Goal: Transaction & Acquisition: Subscribe to service/newsletter

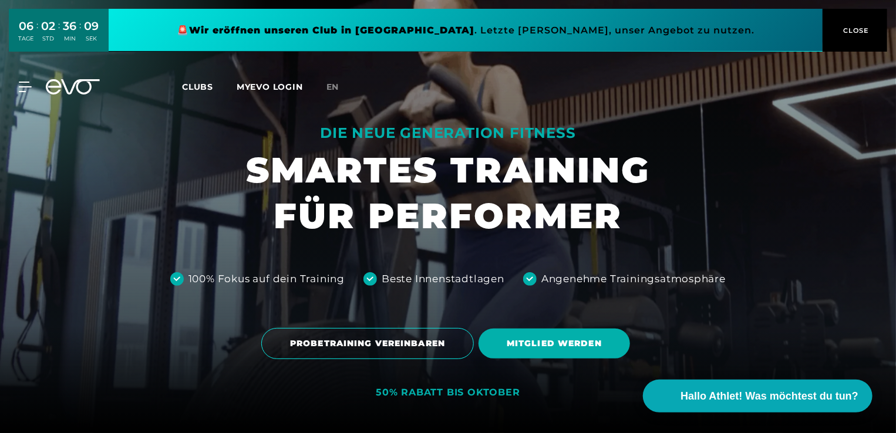
click at [199, 87] on span "Clubs" at bounding box center [197, 87] width 31 height 11
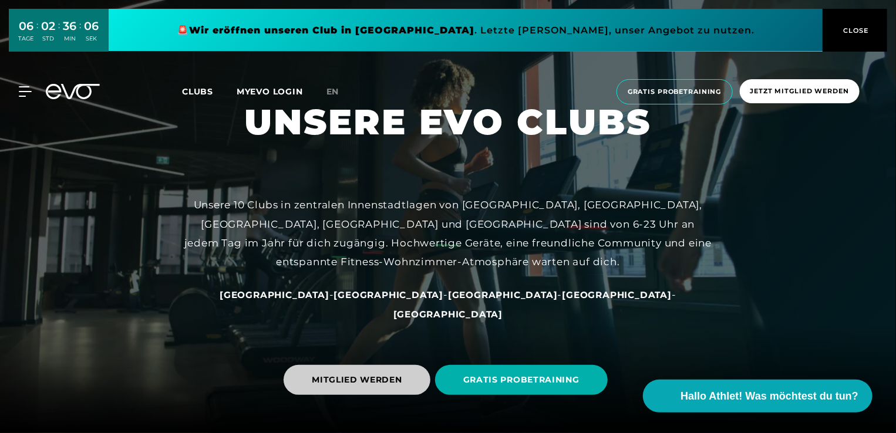
click at [380, 382] on span "MITGLIED WERDEN" at bounding box center [357, 380] width 90 height 12
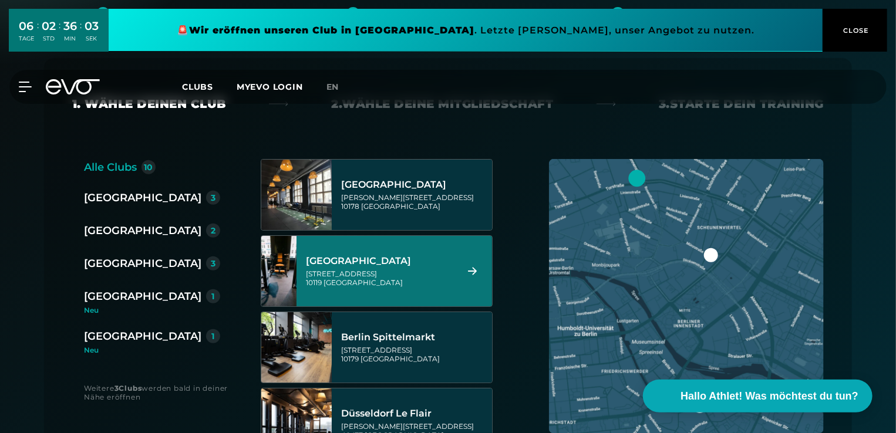
scroll to position [235, 0]
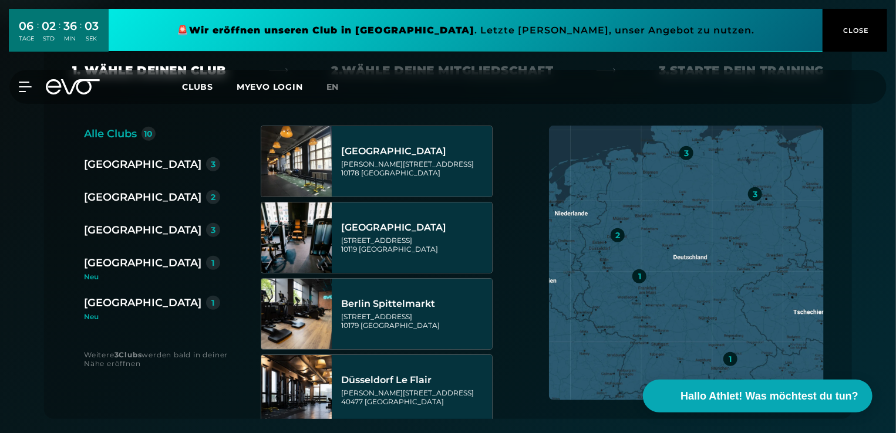
click at [118, 302] on div "[GEOGRAPHIC_DATA]" at bounding box center [142, 303] width 117 height 16
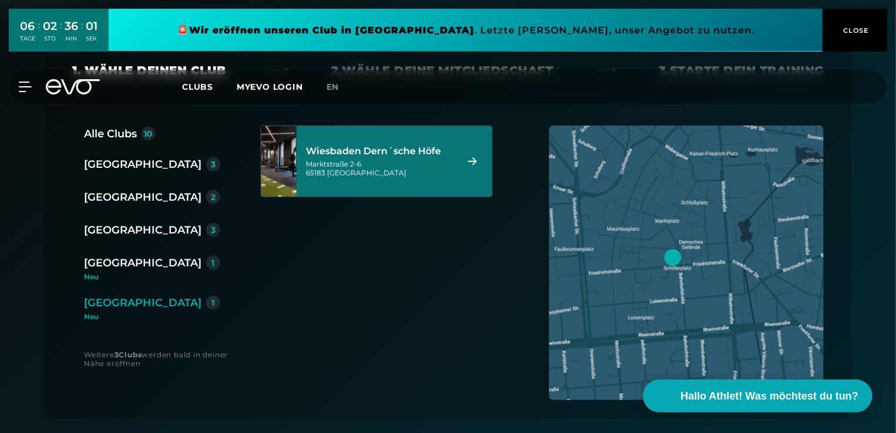
click at [410, 158] on div "[GEOGRAPHIC_DATA] [PERSON_NAME]´sche [PERSON_NAME][STREET_ADDRESS]" at bounding box center [379, 162] width 147 height 52
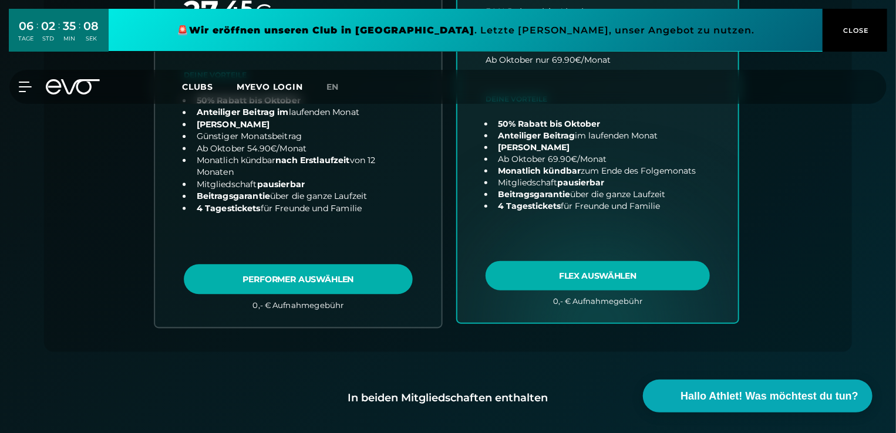
scroll to position [494, 0]
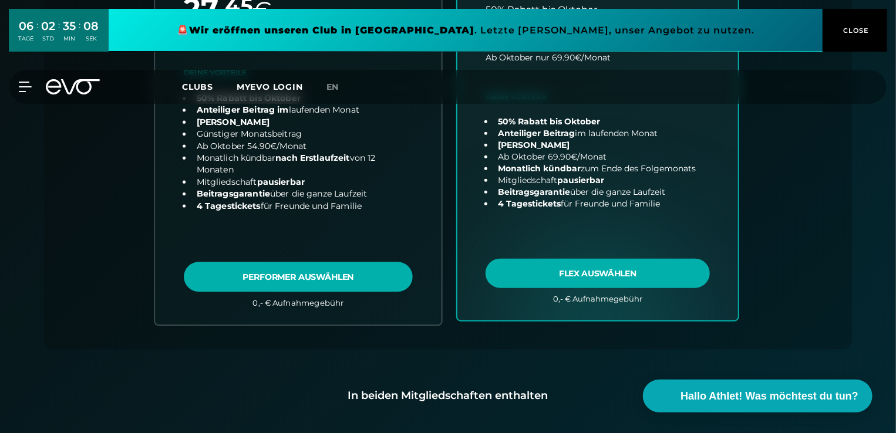
click at [254, 191] on link "choose plan" at bounding box center [298, 93] width 286 height 461
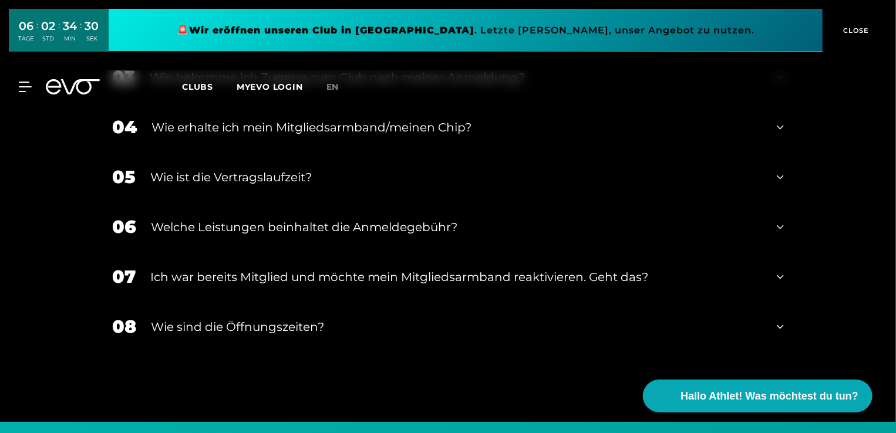
scroll to position [2079, 0]
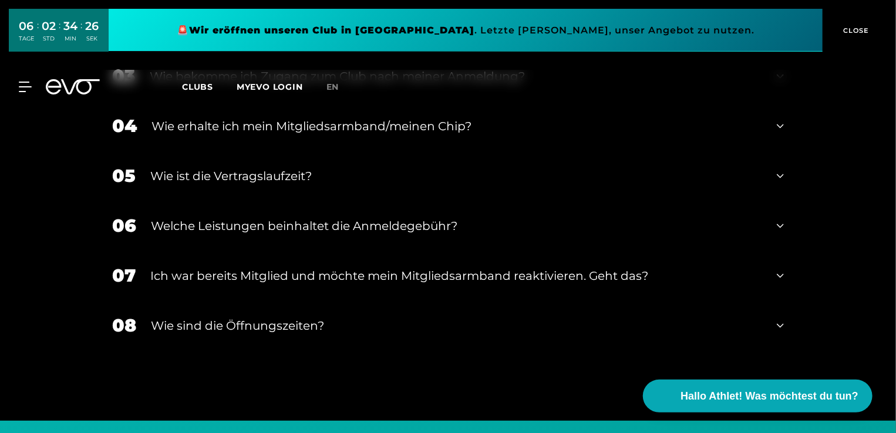
click at [371, 217] on div "Welche Leistungen beinhaltet die Anmeldegebühr?" at bounding box center [456, 226] width 611 height 18
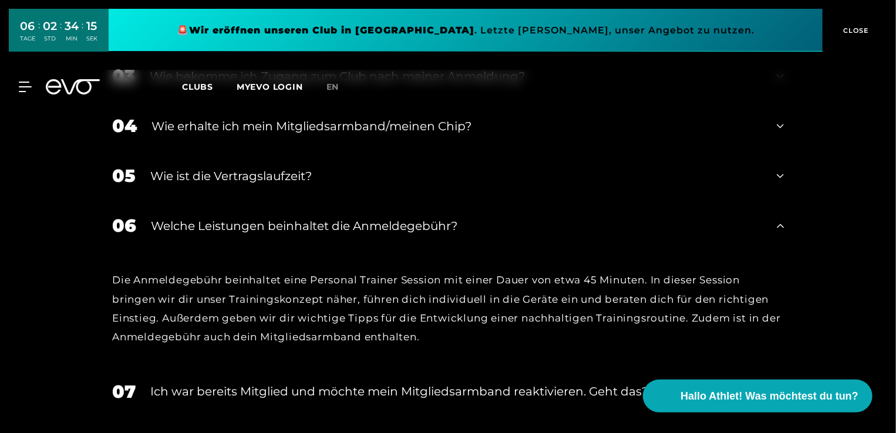
click at [376, 201] on div "06 Welche Leistungen beinhaltet die Anmeldegebühr?" at bounding box center [447, 226] width 695 height 50
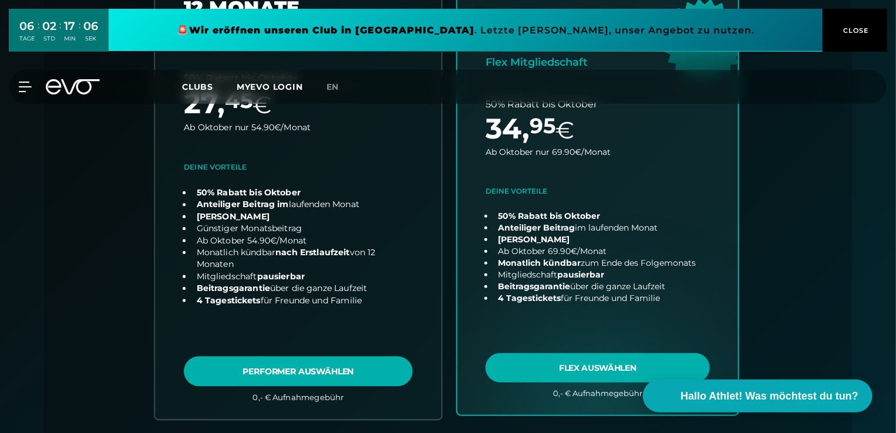
scroll to position [411, 0]
